Goal: Task Accomplishment & Management: Complete application form

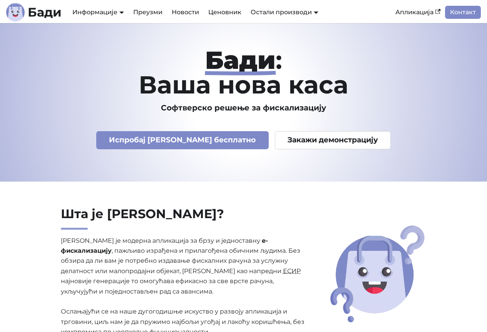
scroll to position [2605, 0]
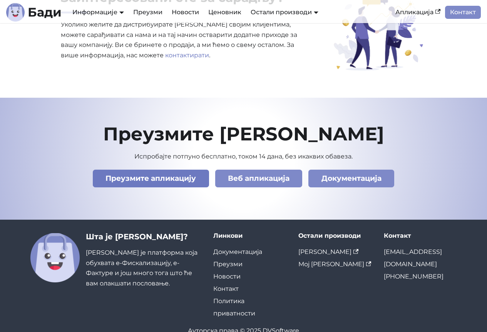
click at [174, 170] on link "Преузмите апликацију" at bounding box center [151, 179] width 116 height 18
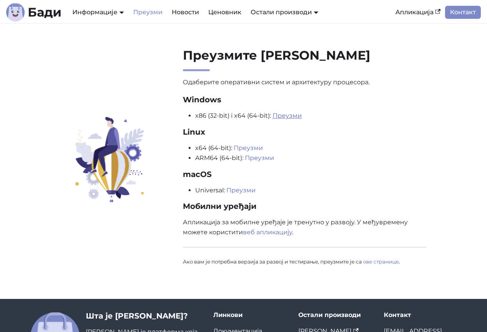
click at [286, 117] on link "Преузми" at bounding box center [286, 115] width 29 height 7
click at [345, 235] on p "Апликација за мобилне уређаје је тренутно у развоју. У међувремену можете корис…" at bounding box center [305, 227] width 244 height 20
click at [216, 10] on link "Ценовник" at bounding box center [225, 12] width 42 height 13
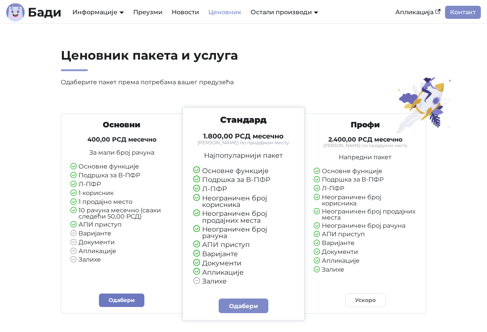
click at [129, 296] on link "Одабери" at bounding box center [121, 300] width 45 height 13
